Goal: Task Accomplishment & Management: Use online tool/utility

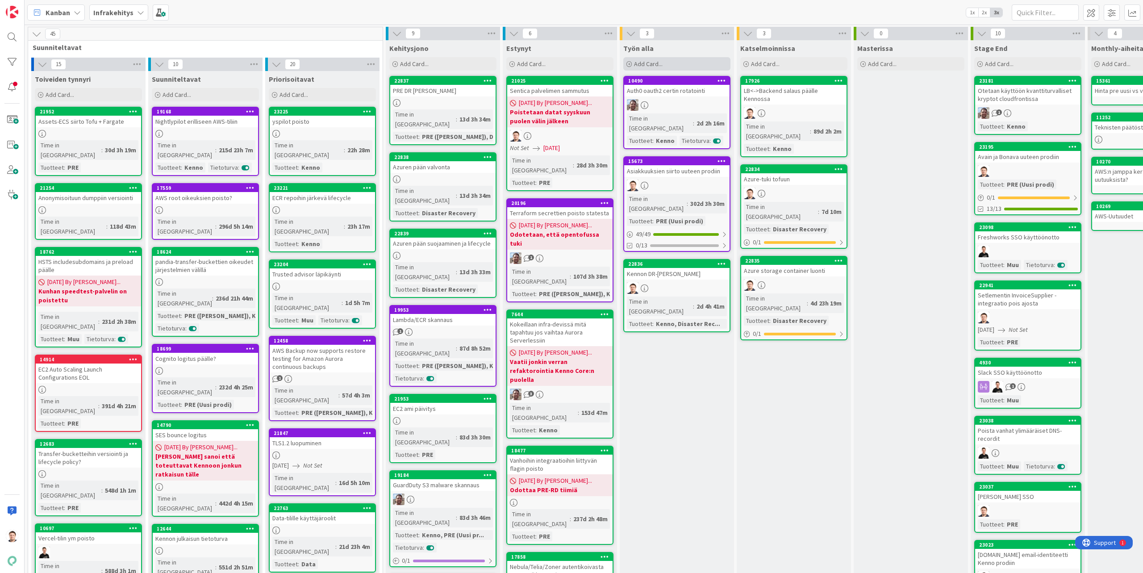
click at [675, 59] on div "Add Card..." at bounding box center [676, 63] width 107 height 13
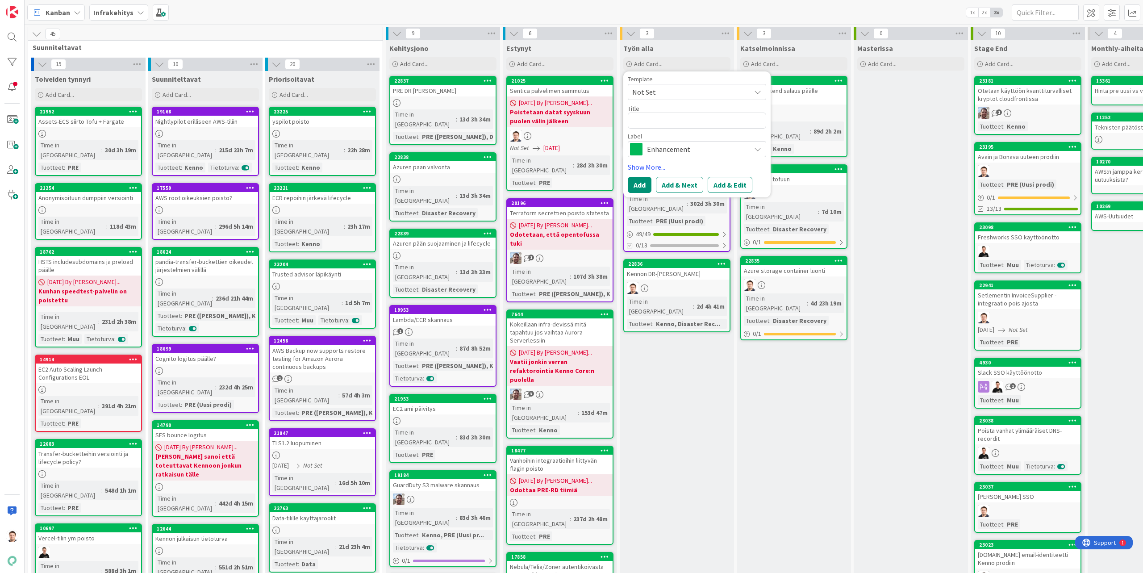
click at [667, 112] on textarea at bounding box center [697, 120] width 138 height 16
type textarea "x"
type textarea "Y"
type textarea "x"
type textarea "YH"
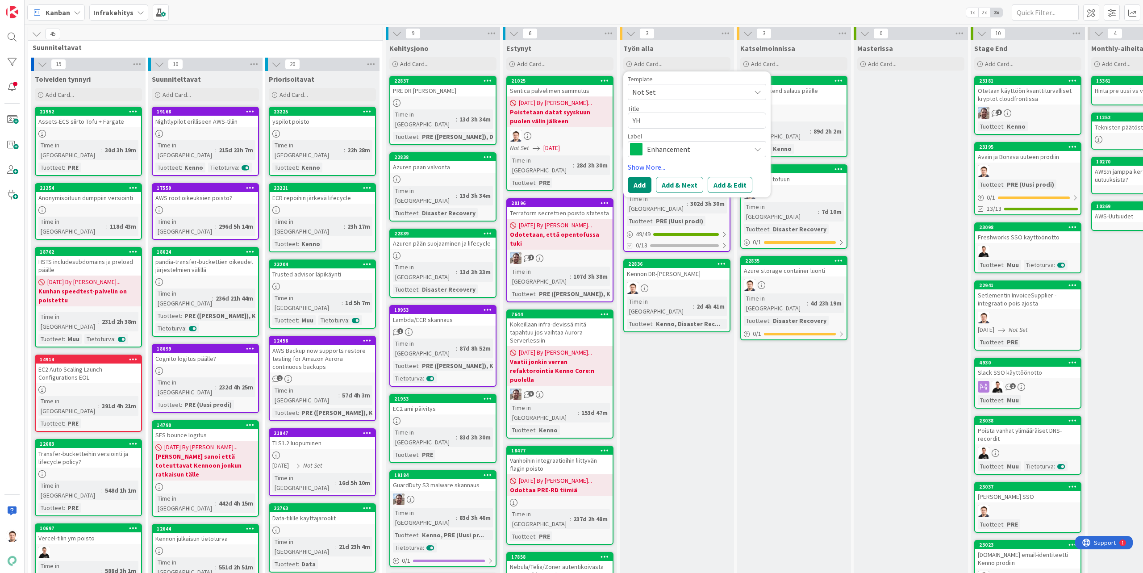
type textarea "x"
type textarea "YH"
type textarea "x"
type textarea "YH u"
type textarea "x"
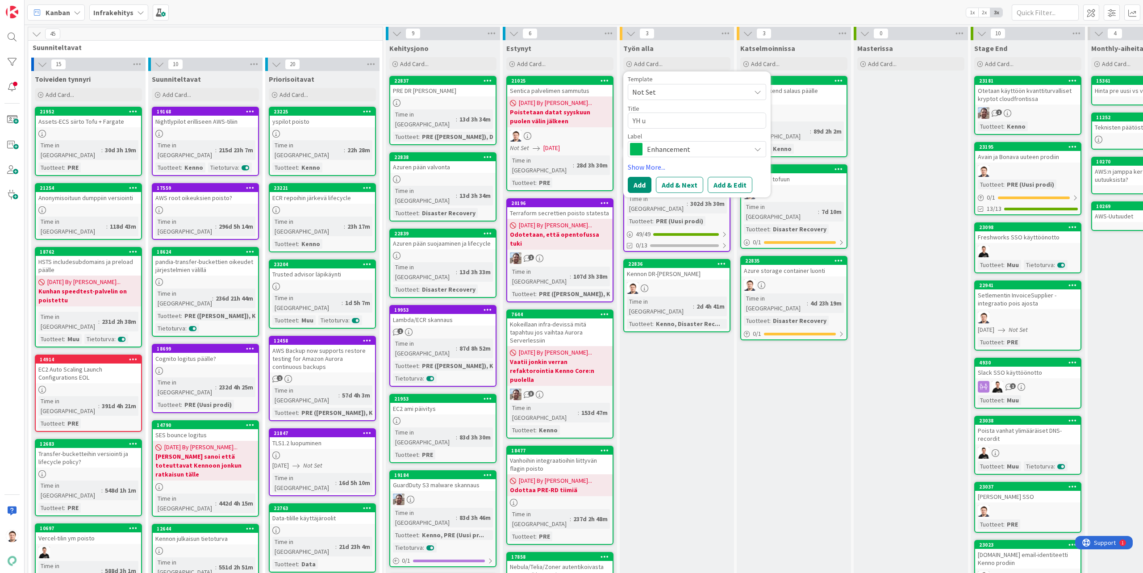
type textarea "YH uu"
type textarea "x"
type textarea "YH uut"
type textarea "x"
type textarea "YH uute"
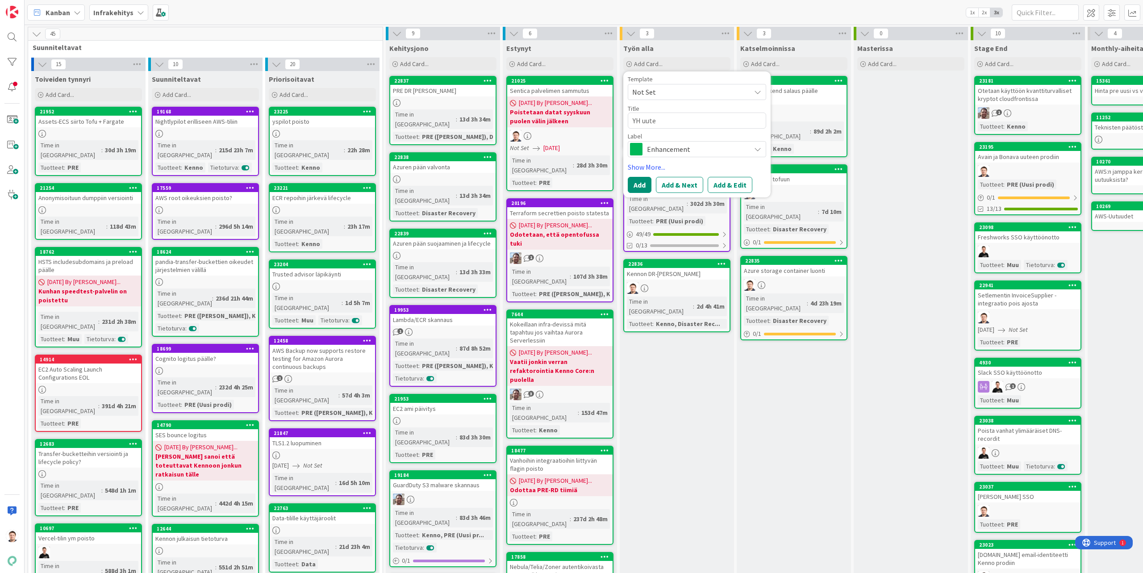
type textarea "x"
type textarea "YH uutee"
type textarea "x"
type textarea "YH uuteen"
type textarea "x"
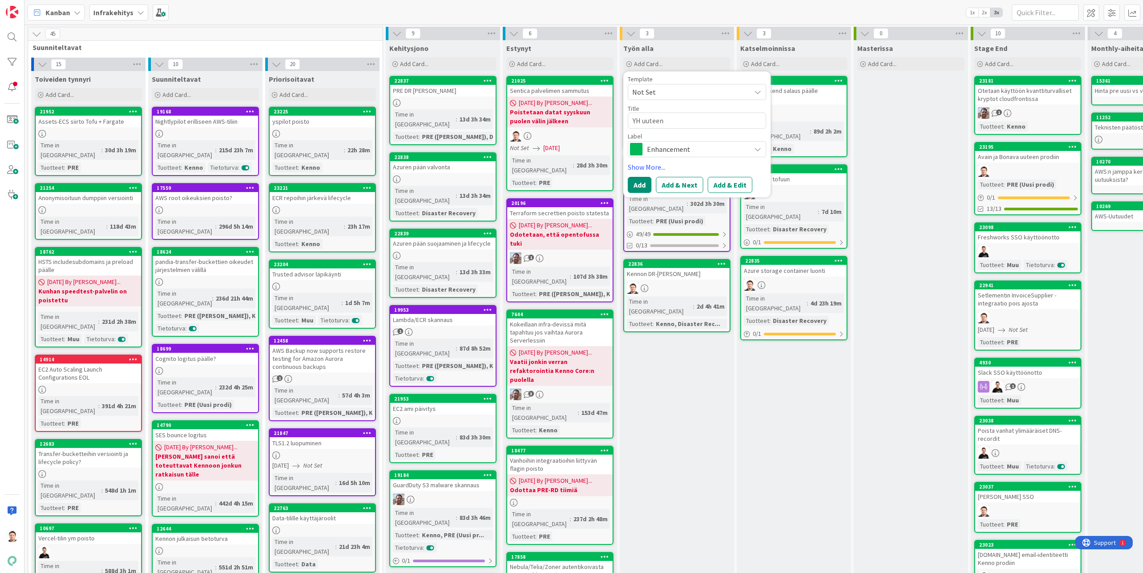
type textarea "YH uuteen"
type textarea "x"
type textarea "YH uuteen pr"
type textarea "x"
type textarea "YH uuteen pro"
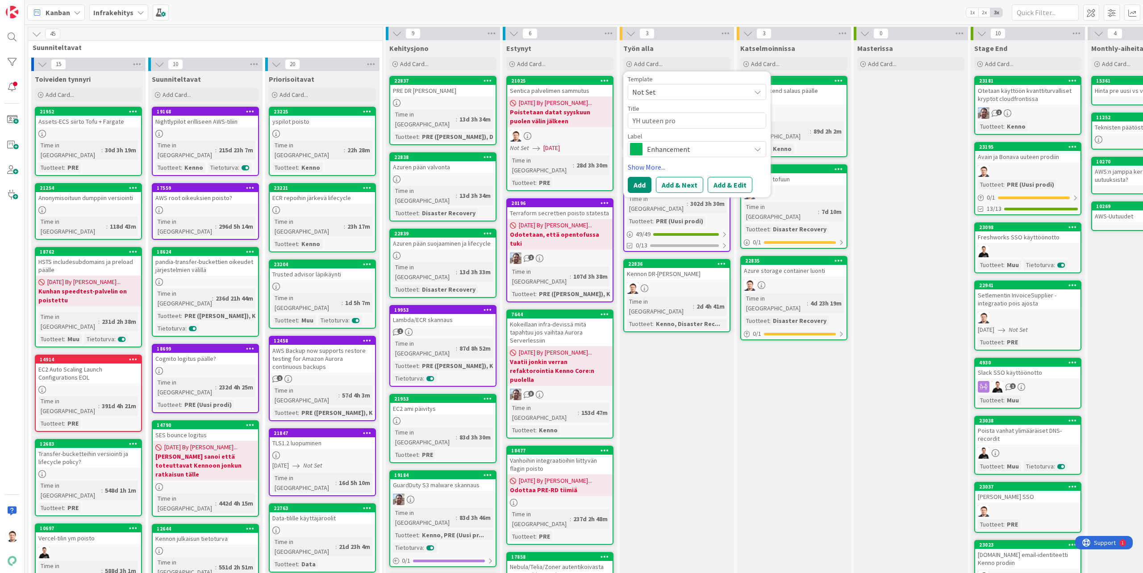
type textarea "x"
type textarea "YH uuteen prod"
type textarea "x"
type textarea "YH uuteen prodi"
type textarea "x"
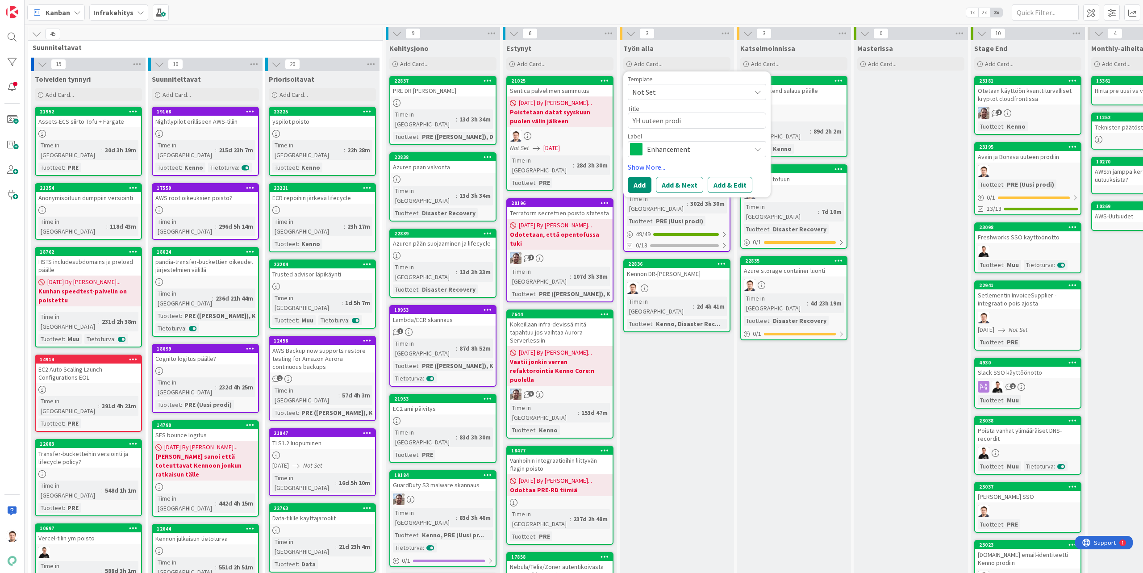
type textarea "YH uuteen prodii"
type textarea "x"
type textarea "YH uuteen prodiin"
click at [637, 186] on button "Add" at bounding box center [640, 185] width 24 height 16
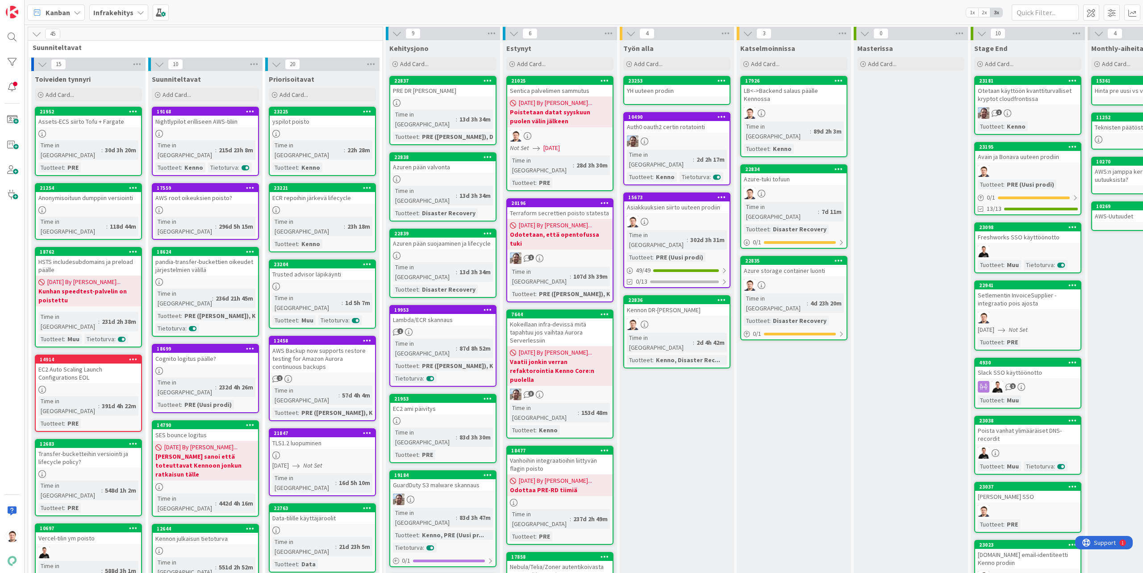
click at [679, 92] on div "YH uuteen prodiin" at bounding box center [676, 91] width 105 height 12
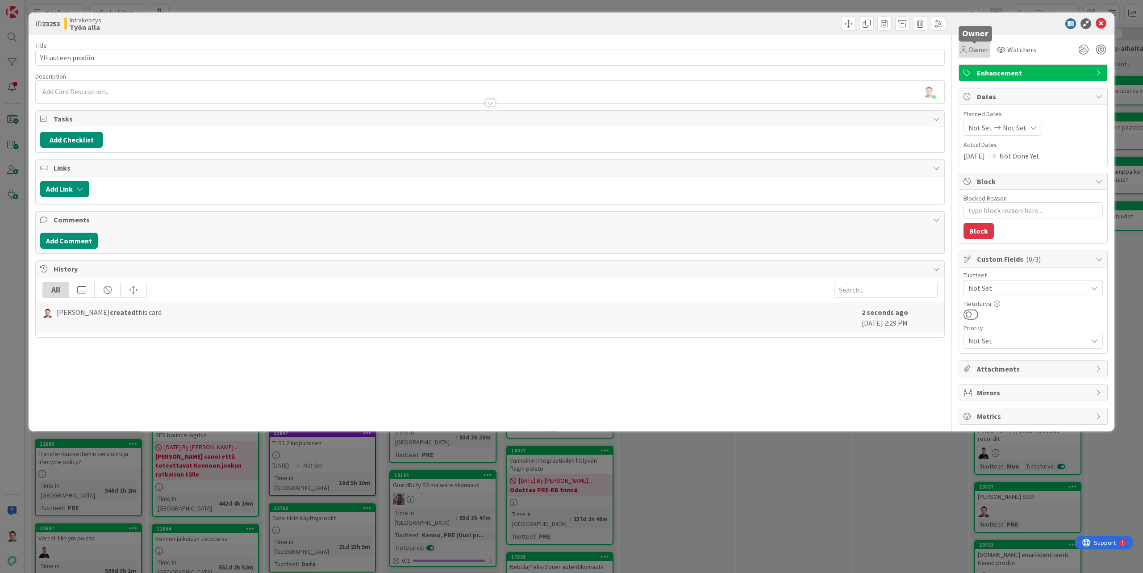
click at [973, 47] on span "Owner" at bounding box center [978, 49] width 20 height 11
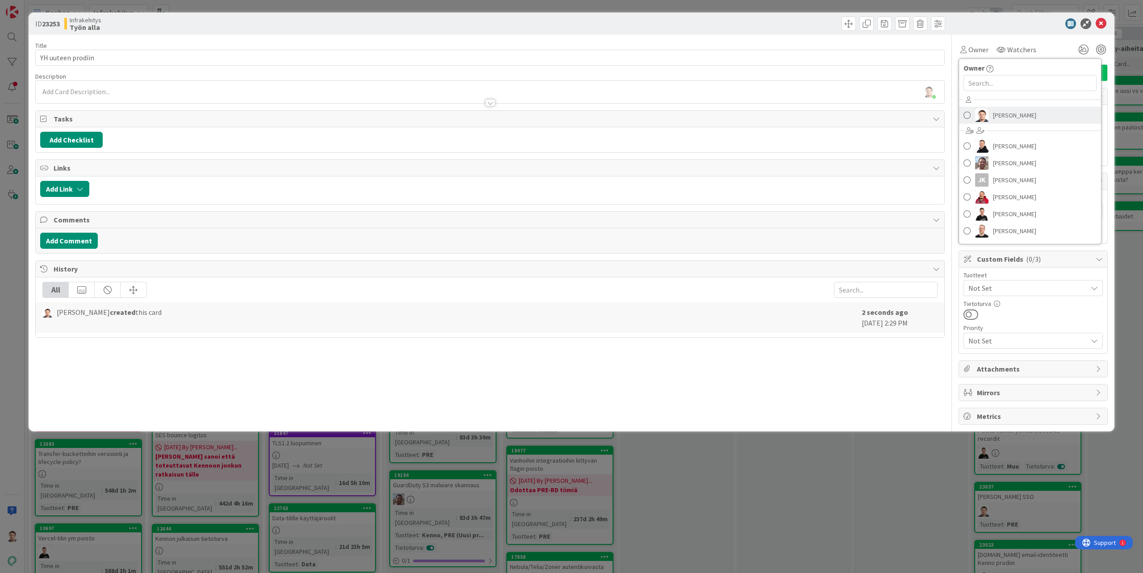
click at [998, 120] on span "[PERSON_NAME]" at bounding box center [1014, 114] width 43 height 13
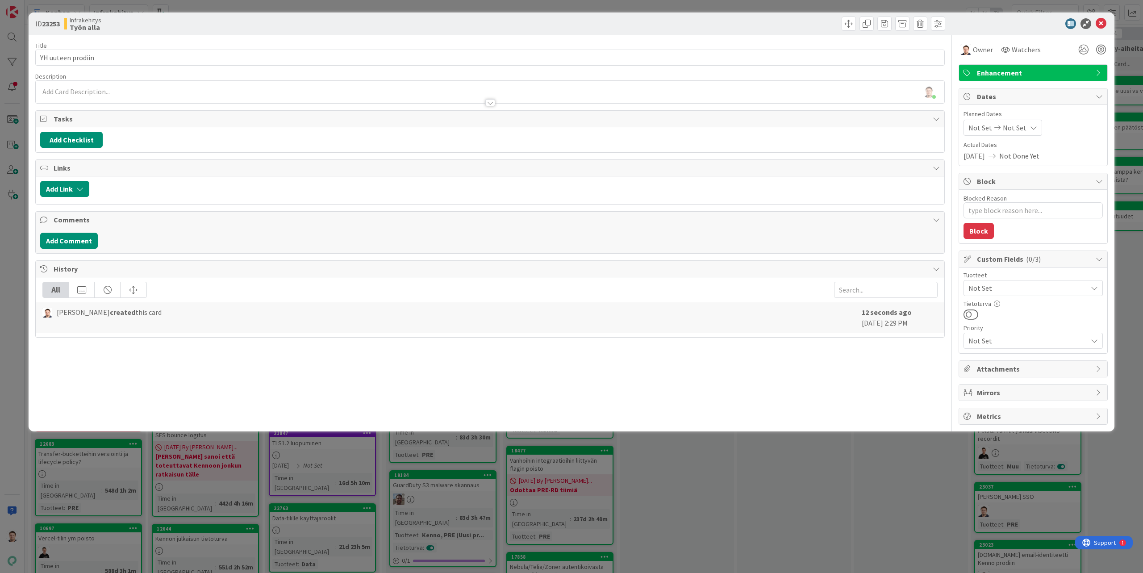
click at [1017, 283] on span "Not Set" at bounding box center [1027, 288] width 119 height 11
click at [1018, 323] on span "PRE (Uusi prodi)" at bounding box center [1001, 324] width 50 height 13
click at [676, 387] on div "Title 17 / 128 YH uuteen prodiin Description [PERSON_NAME] just joined Owner Wa…" at bounding box center [489, 230] width 909 height 390
click at [78, 142] on button "Add Checklist" at bounding box center [71, 140] width 62 height 16
click at [121, 217] on link "Copy existing" at bounding box center [117, 220] width 41 height 9
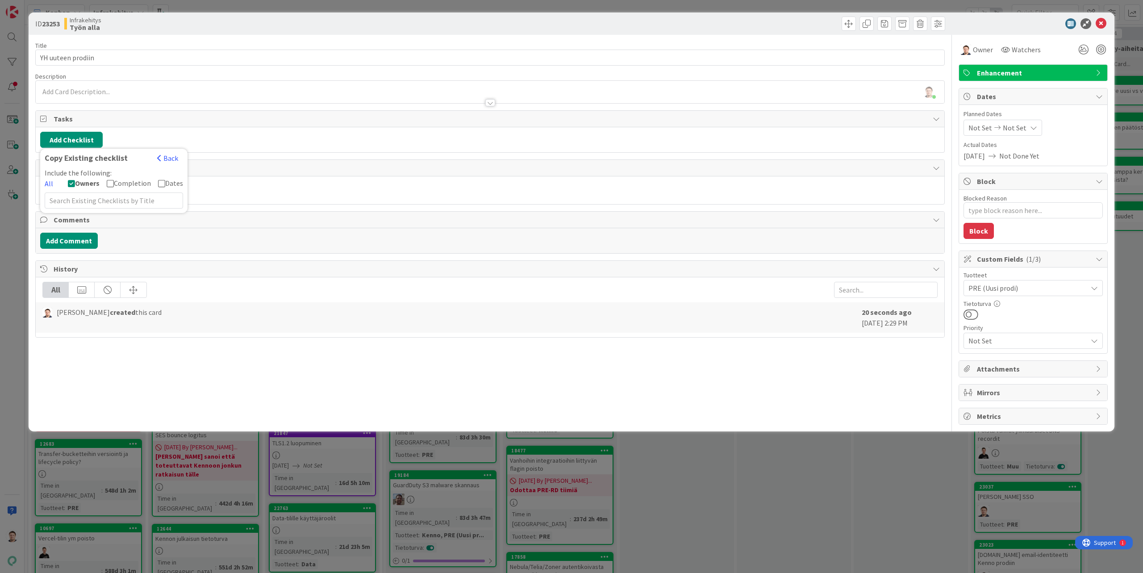
type textarea "x"
click at [70, 204] on input "text" at bounding box center [114, 200] width 138 height 16
type input "asia"
click at [83, 233] on div "Asiakkaan siirto" at bounding box center [113, 235] width 137 height 16
click at [59, 202] on button "Add" at bounding box center [57, 203] width 24 height 16
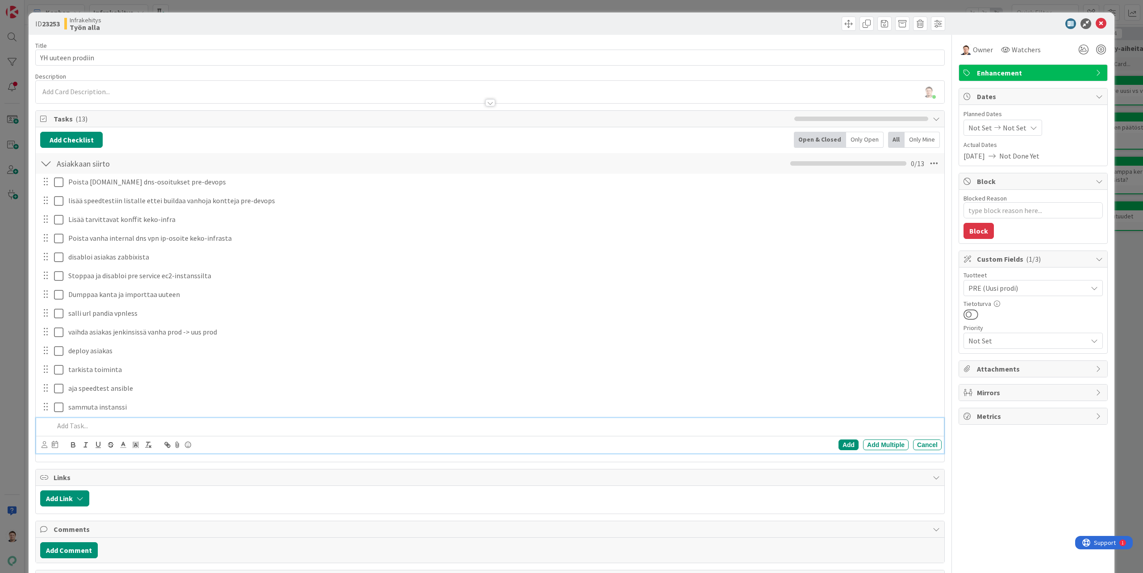
type textarea "x"
click at [81, 504] on button "Add Link" at bounding box center [64, 498] width 49 height 16
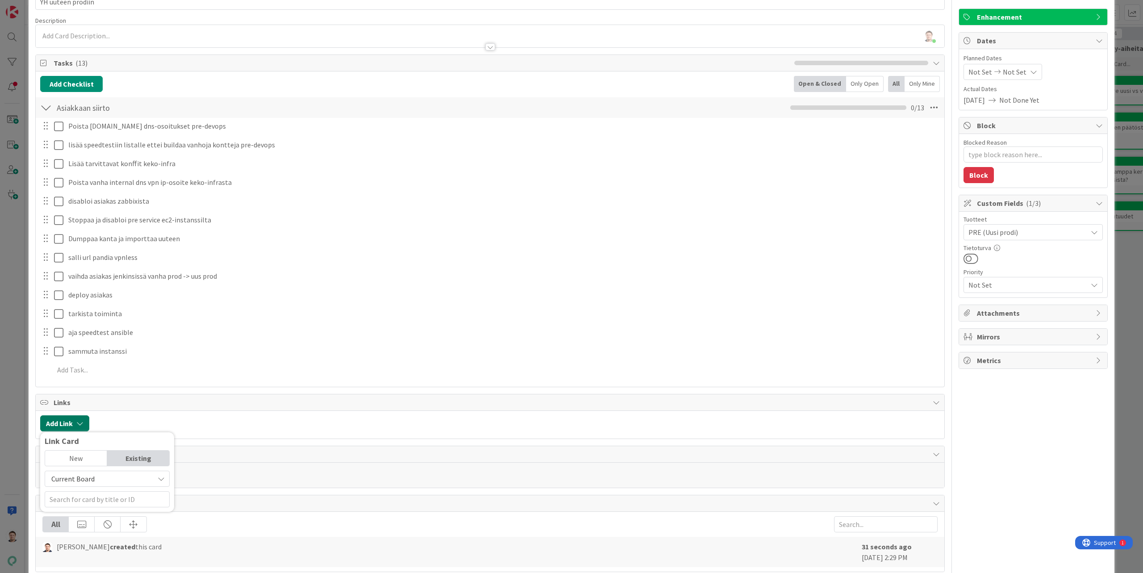
scroll to position [74, 0]
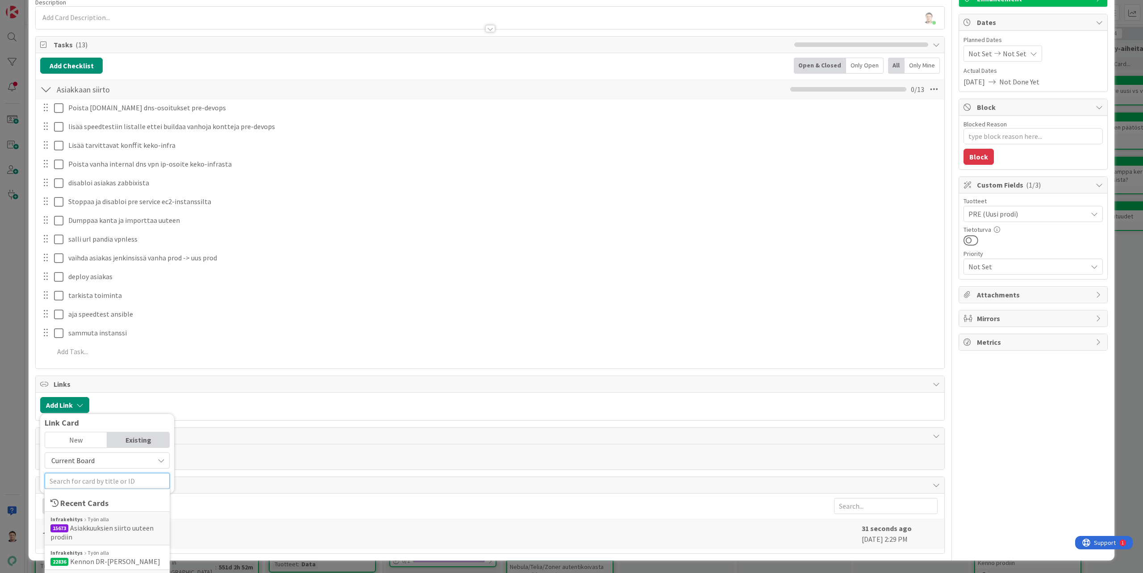
click at [96, 479] on input "text" at bounding box center [107, 481] width 125 height 16
type input "a"
type input "asiakkuuksien"
click at [117, 522] on div "Infrakehitys Työn alla" at bounding box center [106, 519] width 113 height 8
click at [114, 465] on span "Select..." at bounding box center [99, 467] width 37 height 12
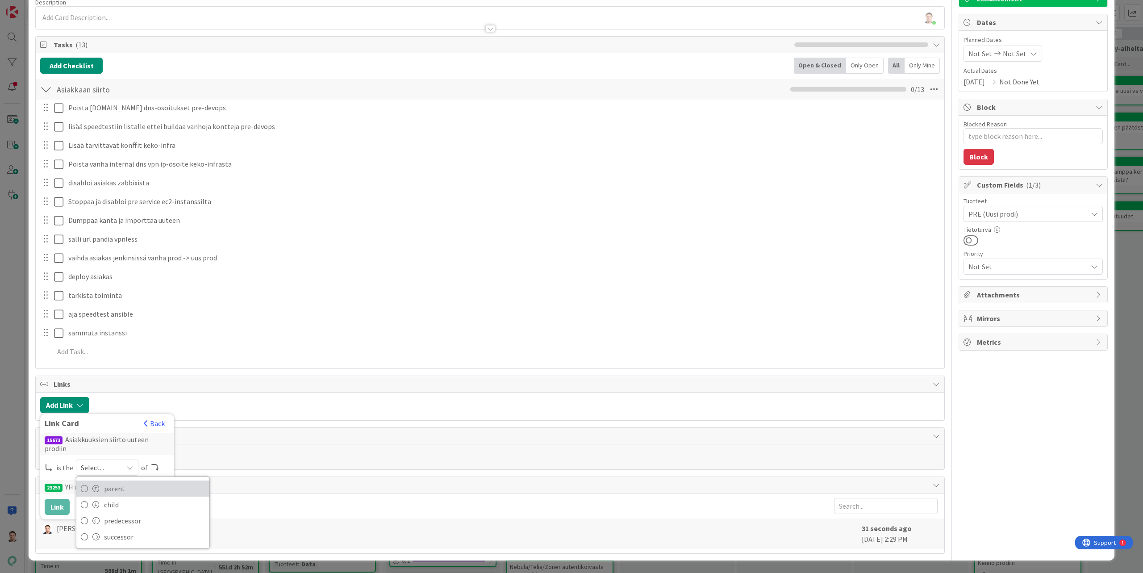
click at [113, 488] on span "parent" at bounding box center [154, 488] width 101 height 13
click at [62, 507] on button "Link" at bounding box center [57, 507] width 25 height 16
type textarea "x"
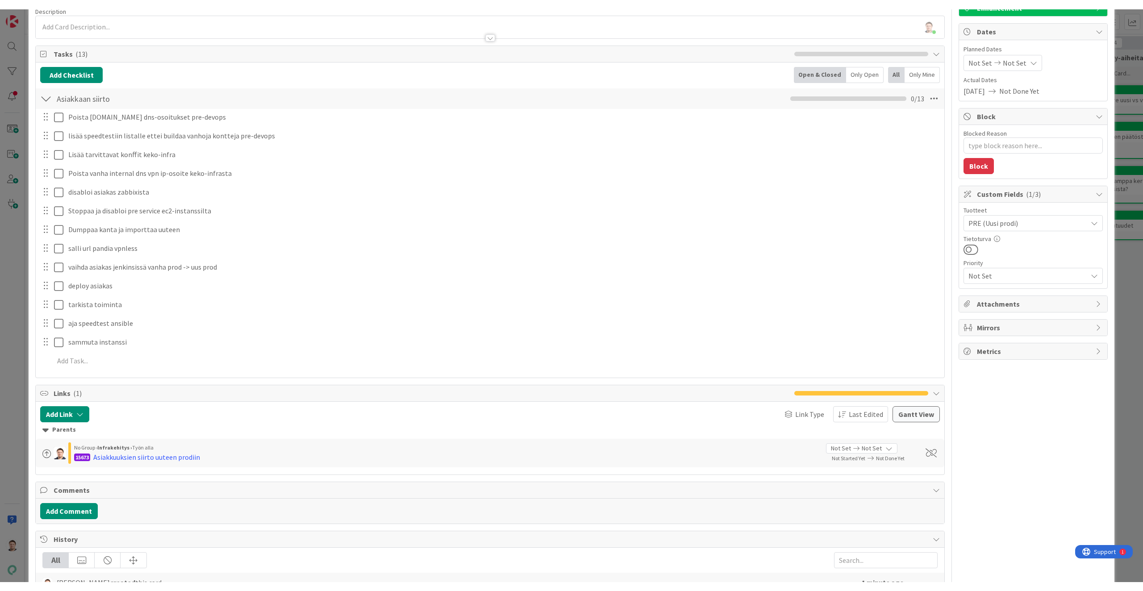
scroll to position [0, 0]
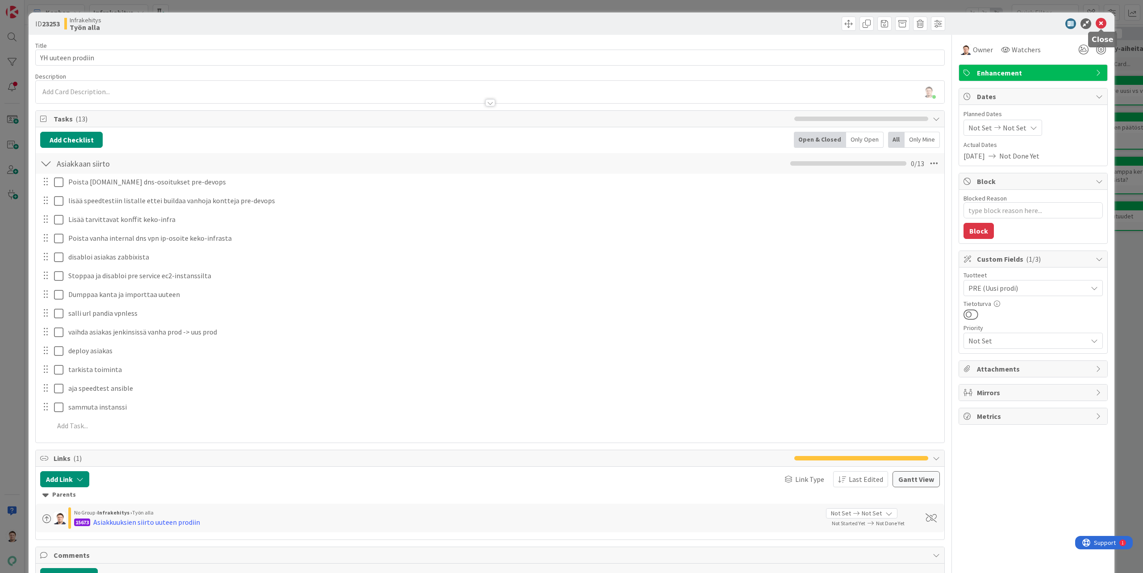
click at [1103, 24] on icon at bounding box center [1100, 23] width 11 height 11
